Goal: Task Accomplishment & Management: Use online tool/utility

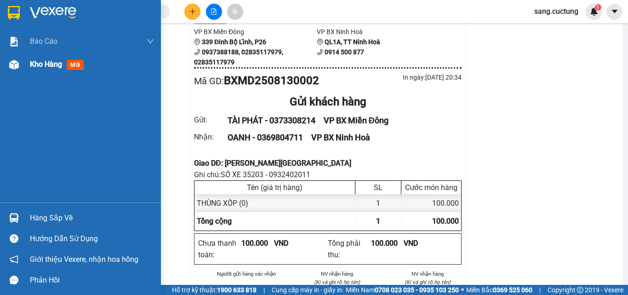
click at [21, 68] on div at bounding box center [14, 65] width 16 height 16
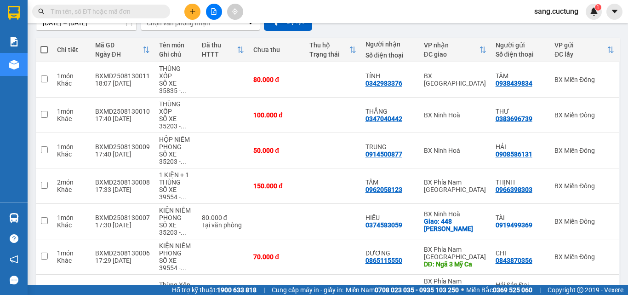
click at [253, 14] on div "Kết quả tìm kiếm ( 0 ) Bộ lọc No Data sang.cuctung 1" at bounding box center [314, 11] width 628 height 23
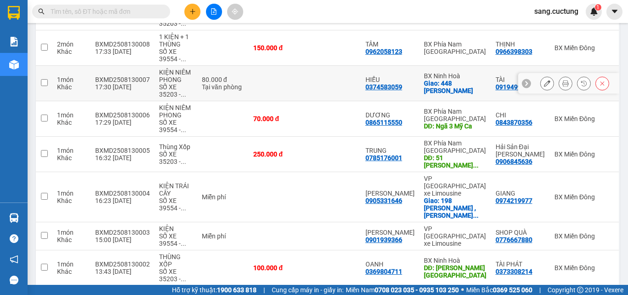
scroll to position [184, 0]
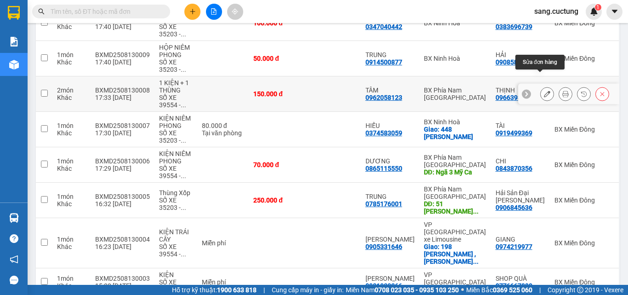
click at [544, 91] on icon at bounding box center [547, 94] width 6 height 6
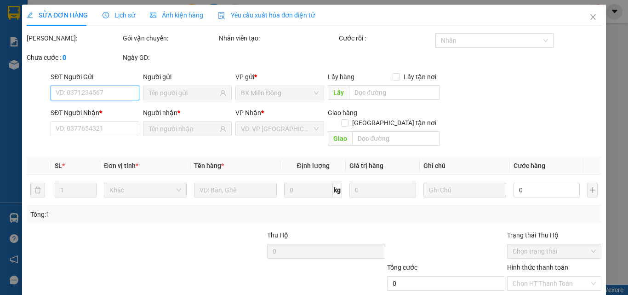
type input "0966398303"
type input "0962058123"
type input "150.000"
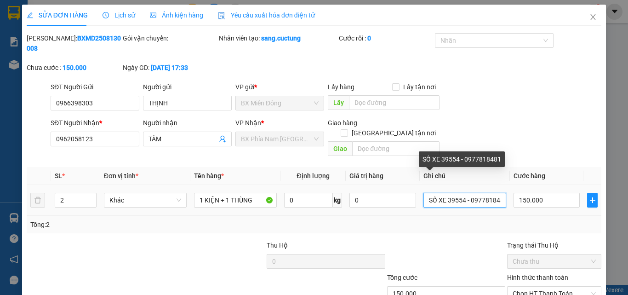
scroll to position [0, 6]
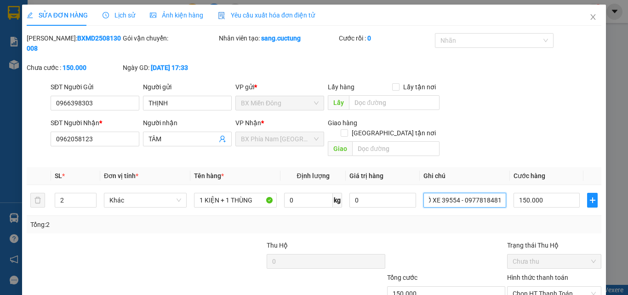
drag, startPoint x: 445, startPoint y: 177, endPoint x: 538, endPoint y: 197, distance: 94.7
click at [538, 197] on div "SL * Đơn vị tính * Tên hàng * Định lượng Giá trị hàng Ghi chú Cước hàng 2 Khác …" at bounding box center [314, 200] width 575 height 66
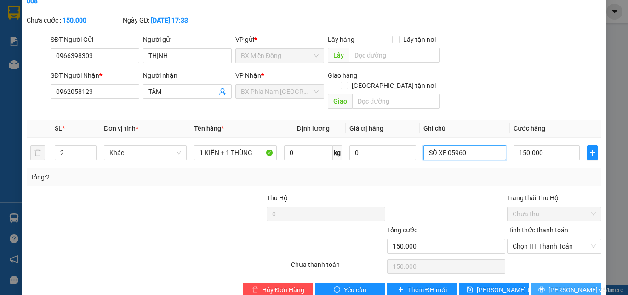
type input "SỐ XE 05960"
click at [558, 282] on button "[PERSON_NAME] và In" at bounding box center [566, 289] width 70 height 15
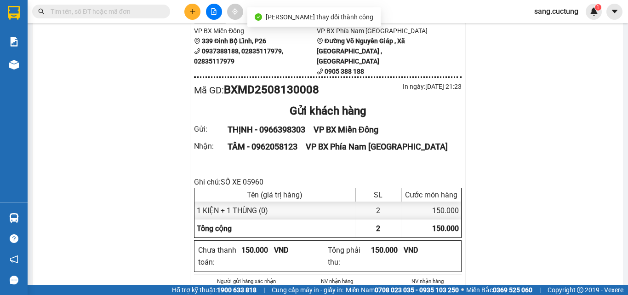
scroll to position [92, 0]
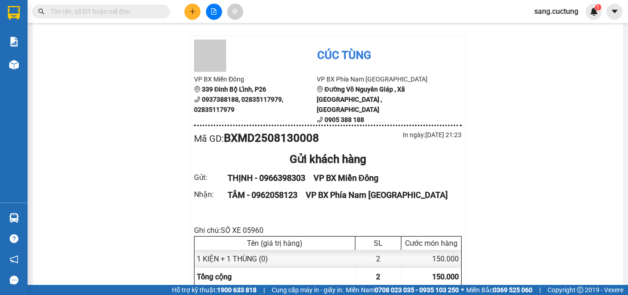
scroll to position [0, 0]
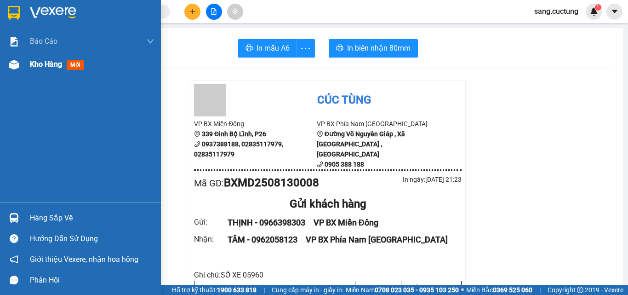
click at [18, 60] on img at bounding box center [14, 65] width 10 height 10
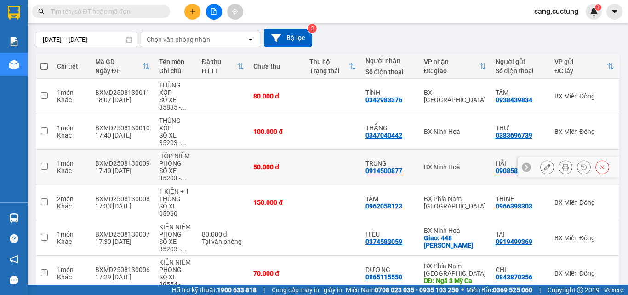
scroll to position [92, 0]
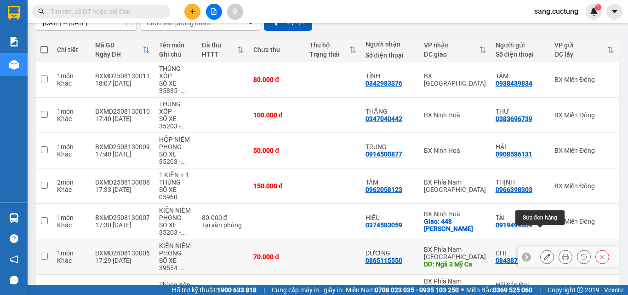
click at [541, 249] on button at bounding box center [547, 257] width 13 height 16
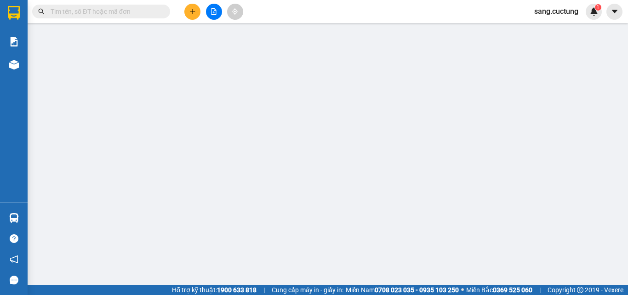
type input "0843870356"
type input "0865115550"
type input "Ngã 3 Mỹ Ca"
type input "70.000"
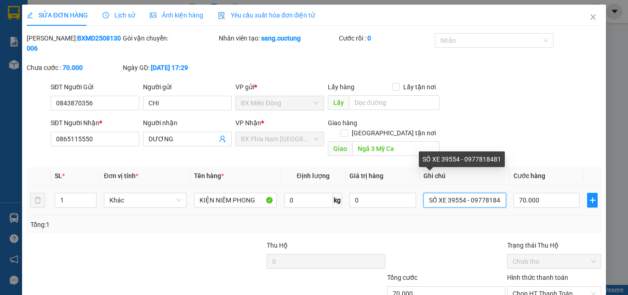
scroll to position [0, 6]
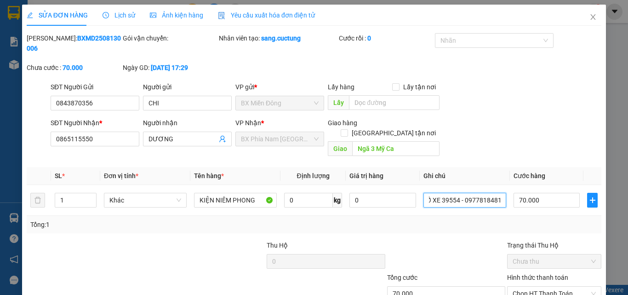
drag, startPoint x: 441, startPoint y: 182, endPoint x: 585, endPoint y: 202, distance: 145.8
click at [585, 202] on div "SL * Đơn vị tính * Tên hàng * Định lượng Giá trị hàng Ghi chú Cước hàng 1 Khác …" at bounding box center [314, 200] width 575 height 66
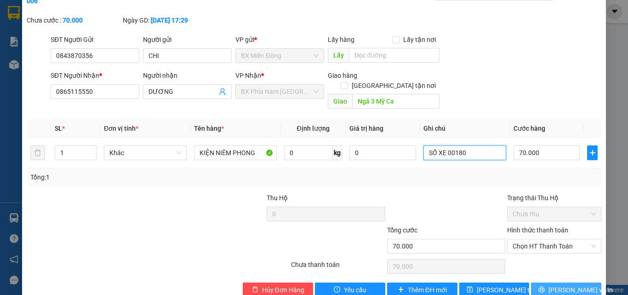
type input "SỐ XE 00180"
click at [544, 282] on button "[PERSON_NAME] và In" at bounding box center [566, 289] width 70 height 15
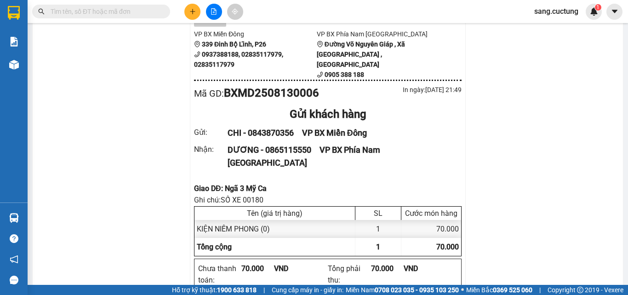
scroll to position [92, 0]
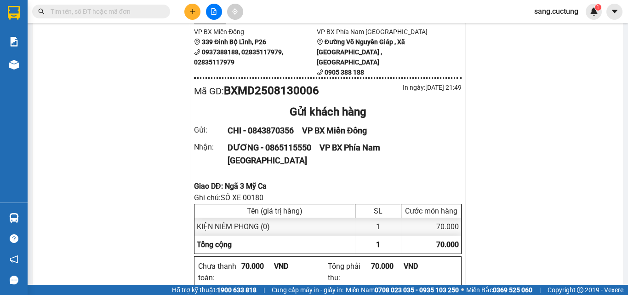
click at [244, 180] on div "Giao DĐ: Ngã 3 Mỹ Ca" at bounding box center [328, 185] width 268 height 11
copy div "Giao DĐ: Ngã 3 Mỹ Ca"
